Goal: Obtain resource: Obtain resource

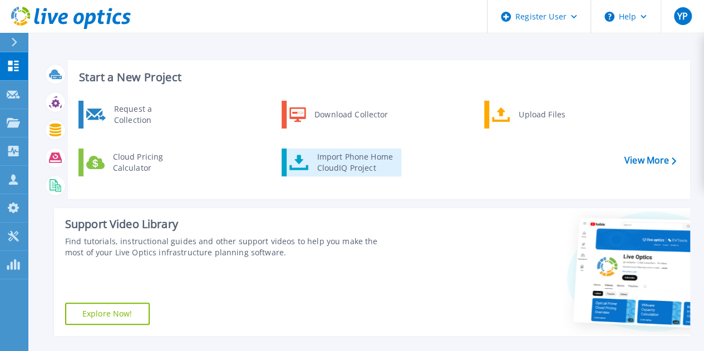
click at [336, 162] on div "Import Phone Home CloudIQ Project" at bounding box center [354, 162] width 87 height 22
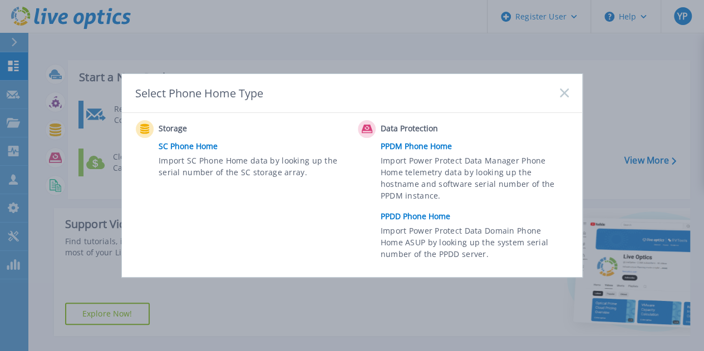
click at [417, 217] on link "PPDD Phone Home" at bounding box center [477, 216] width 194 height 17
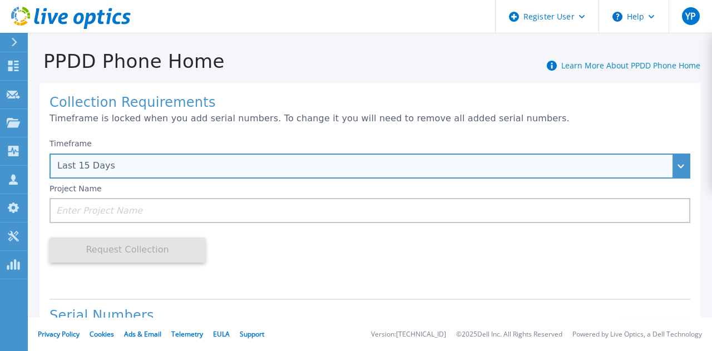
click at [239, 164] on div "Last 15 Days" at bounding box center [363, 166] width 613 height 10
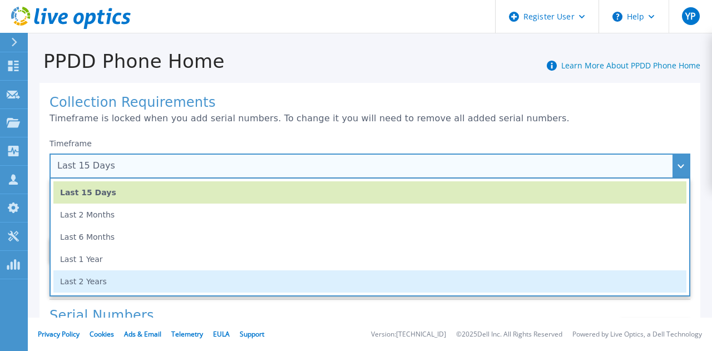
click at [221, 270] on li "Last 1 Year" at bounding box center [369, 259] width 633 height 22
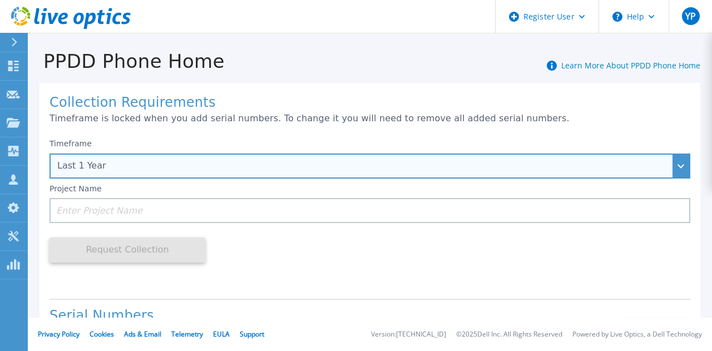
click at [177, 163] on div "Last 1 Year" at bounding box center [363, 166] width 613 height 10
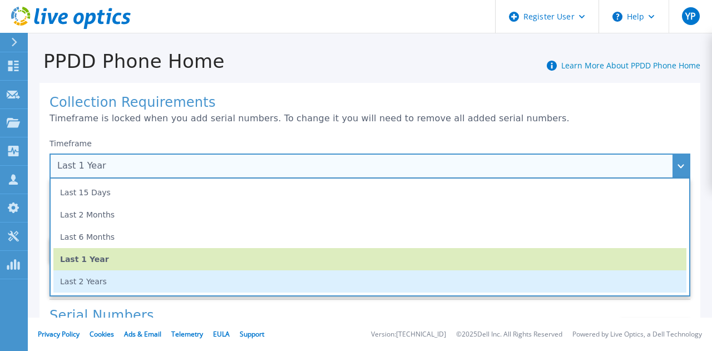
click at [170, 277] on li "Last 2 Years" at bounding box center [369, 281] width 633 height 22
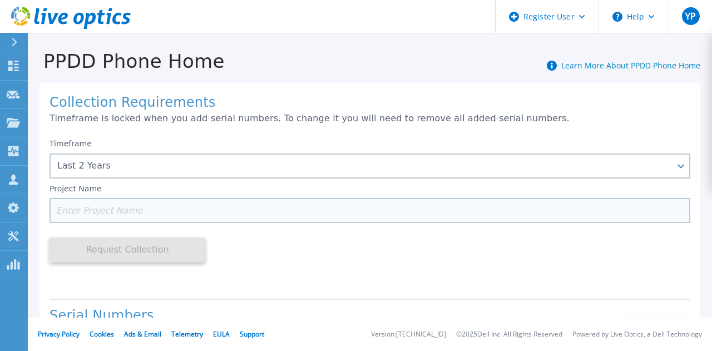
click at [229, 214] on input at bounding box center [370, 210] width 641 height 25
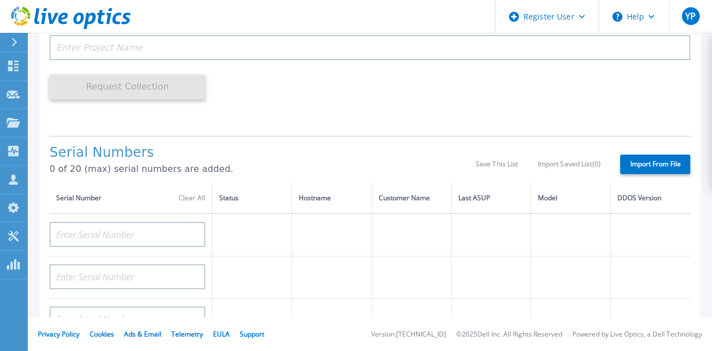
scroll to position [167, 0]
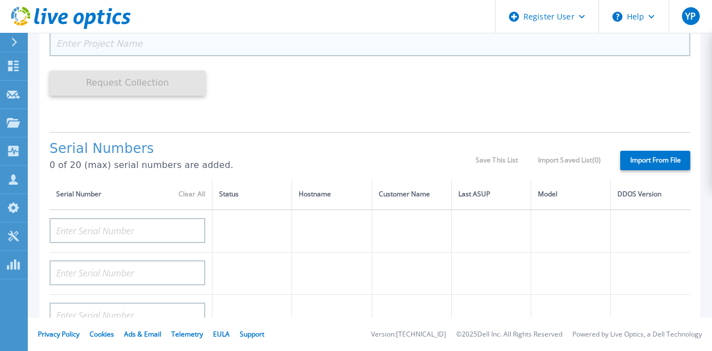
click at [144, 46] on input at bounding box center [370, 43] width 641 height 25
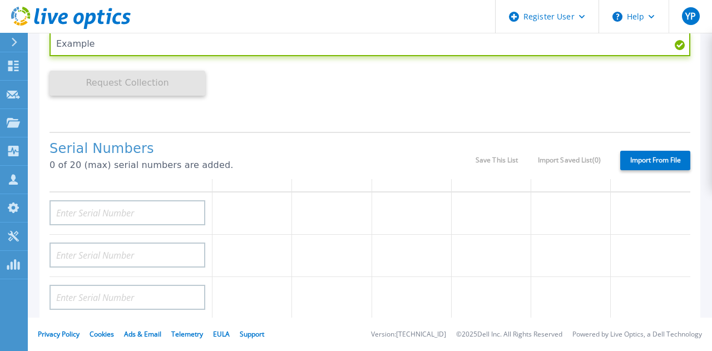
scroll to position [0, 0]
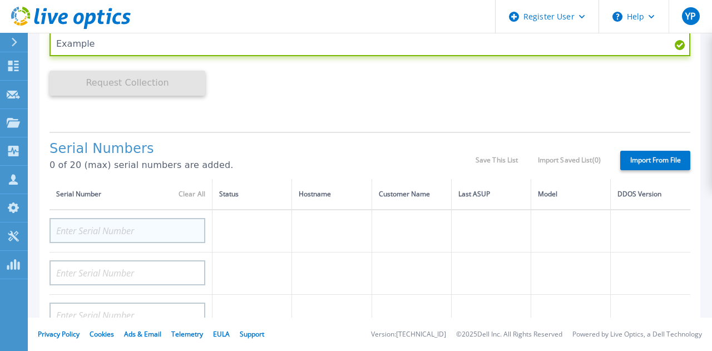
type input "Example"
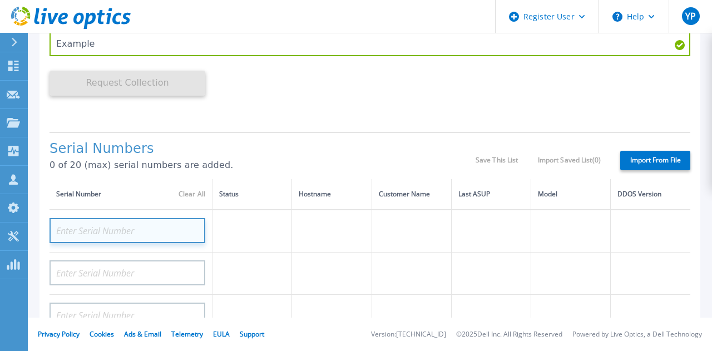
click at [99, 236] on input at bounding box center [128, 230] width 156 height 25
paste input "APX00231900975"
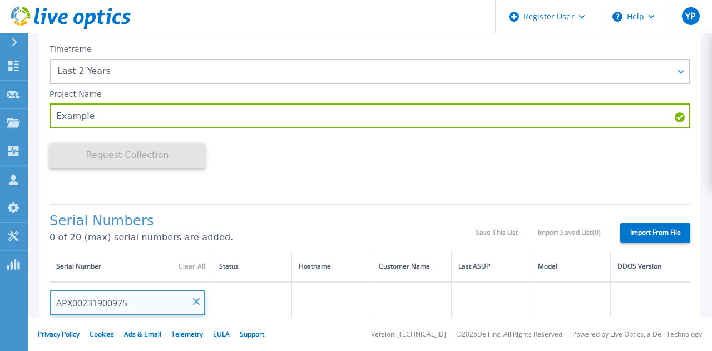
scroll to position [111, 0]
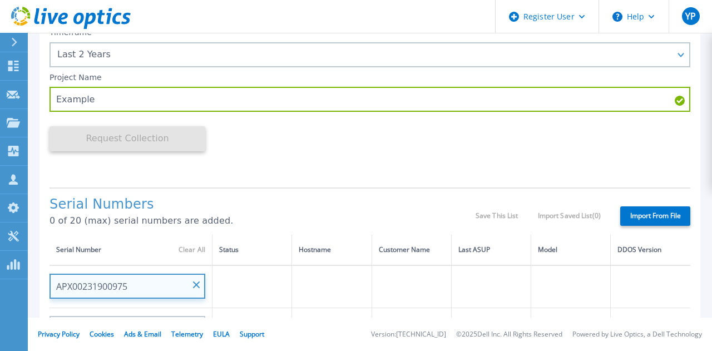
type input "APX00231900975"
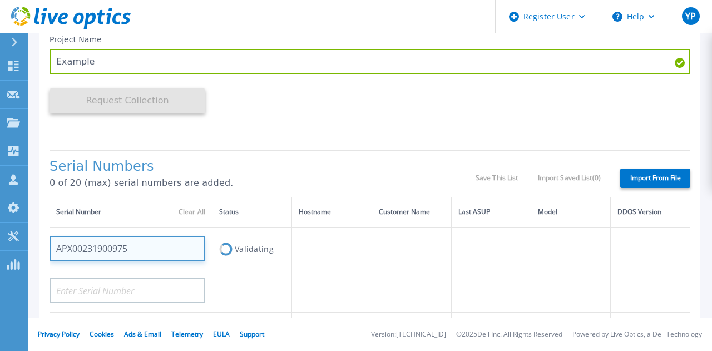
scroll to position [167, 0]
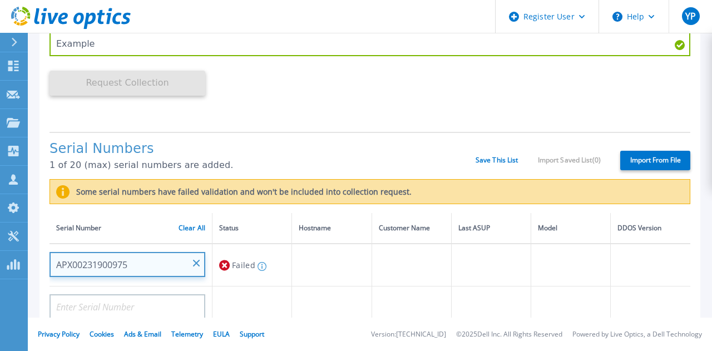
click at [140, 264] on input "APX00231900975" at bounding box center [128, 264] width 156 height 25
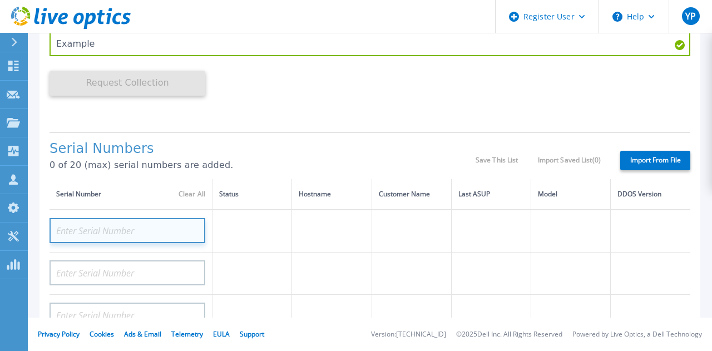
paste input "APX00231900975"
type input "APX00231900975"
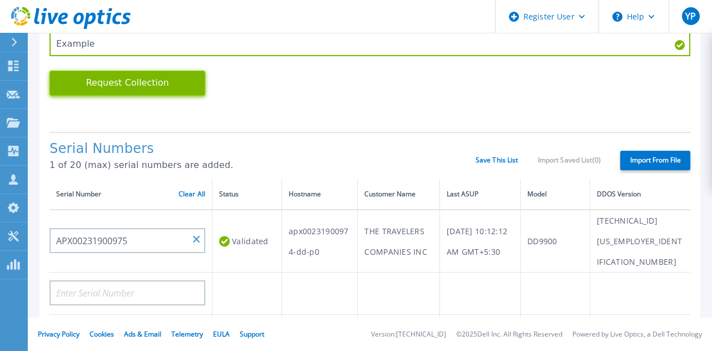
click at [118, 88] on button "Request Collection" at bounding box center [128, 83] width 156 height 25
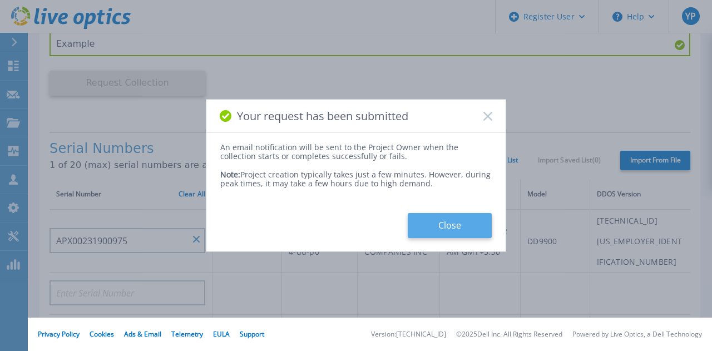
click at [464, 231] on button "Close" at bounding box center [450, 225] width 84 height 25
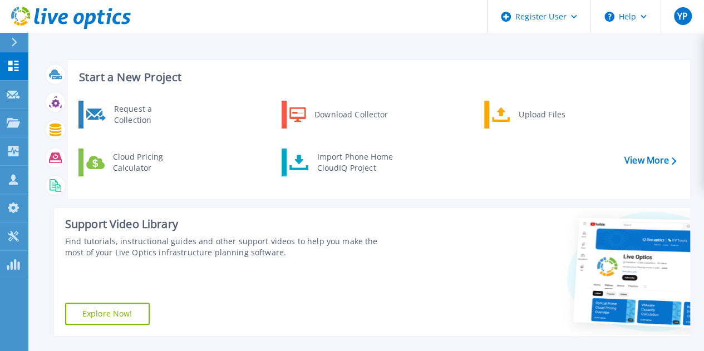
click at [334, 175] on link "Import Phone Home CloudIQ Project" at bounding box center [341, 163] width 120 height 28
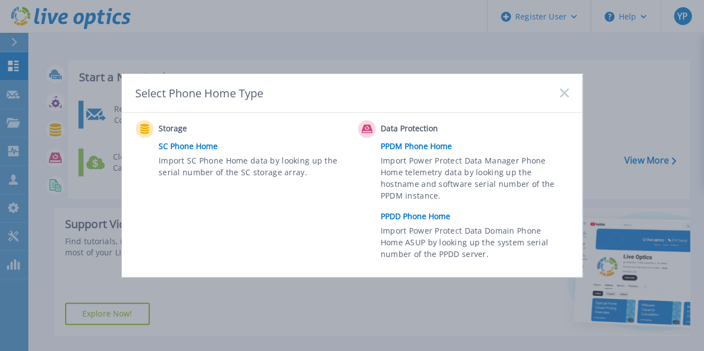
click at [438, 220] on link "PPDD Phone Home" at bounding box center [477, 216] width 194 height 17
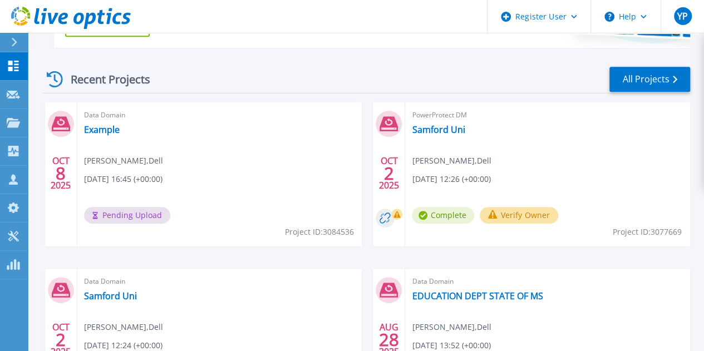
scroll to position [278, 0]
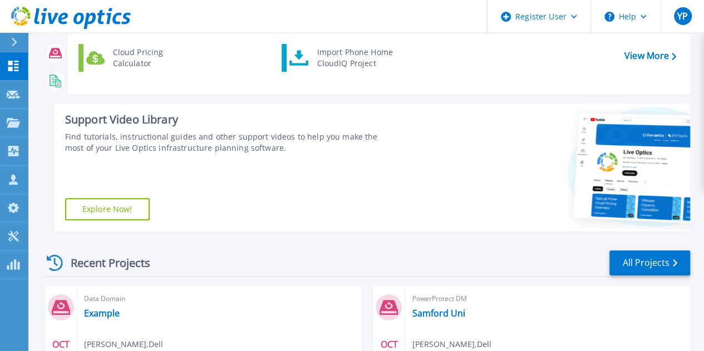
scroll to position [222, 0]
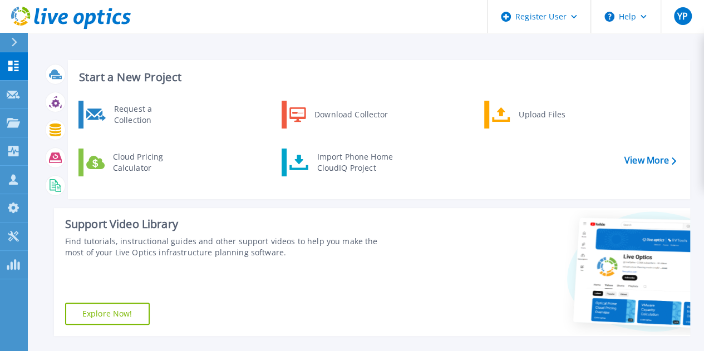
click at [411, 266] on div at bounding box center [547, 272] width 284 height 128
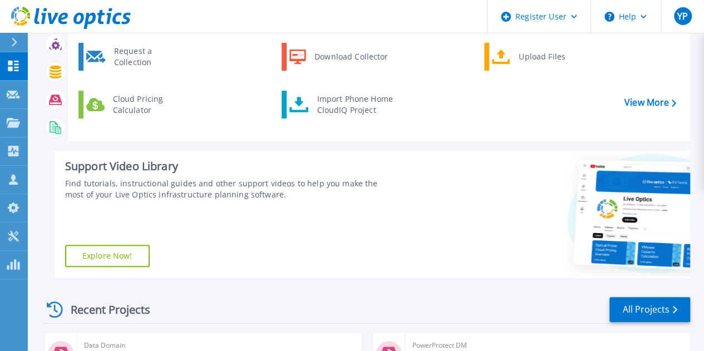
scroll to position [222, 0]
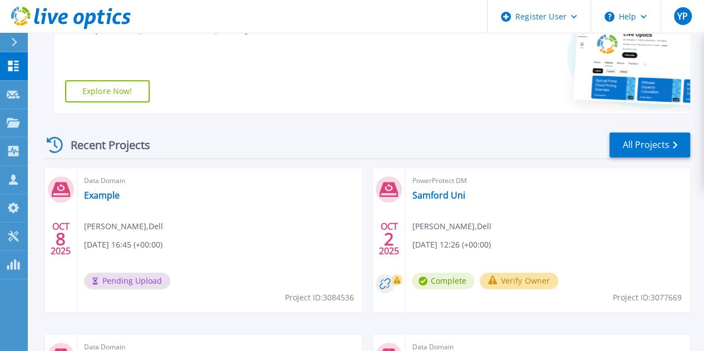
click at [305, 83] on div "Support Video Library Find tutorials, instructional guides and other support vi…" at bounding box center [225, 50] width 342 height 128
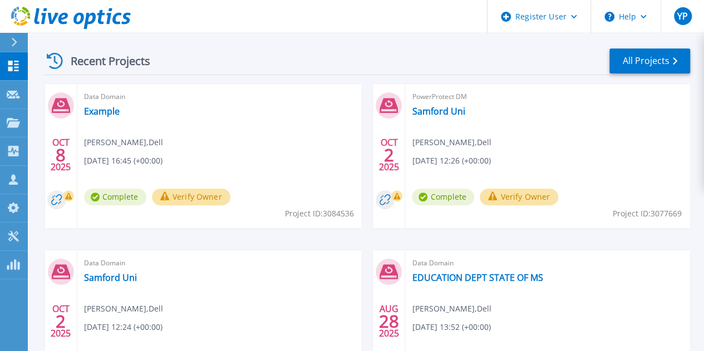
scroll to position [307, 0]
click at [120, 122] on div "Data Domain Example Yash Paradkar , Dell 10/08/2025, 16:45 (+00:00) Complete Ve…" at bounding box center [219, 155] width 285 height 144
click at [106, 115] on link "Example" at bounding box center [102, 110] width 36 height 11
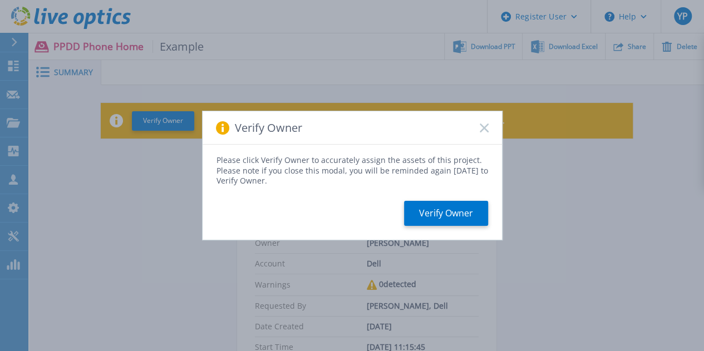
click at [484, 135] on div "Verify Owner" at bounding box center [351, 127] width 299 height 33
click at [483, 131] on icon at bounding box center [483, 127] width 9 height 9
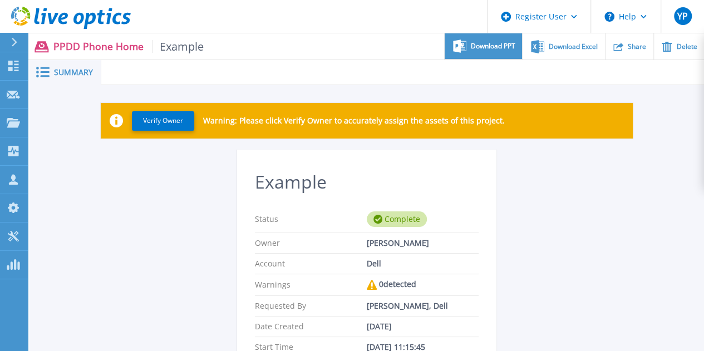
click at [482, 47] on span "Download PPT" at bounding box center [493, 46] width 44 height 7
